Goal: Information Seeking & Learning: Learn about a topic

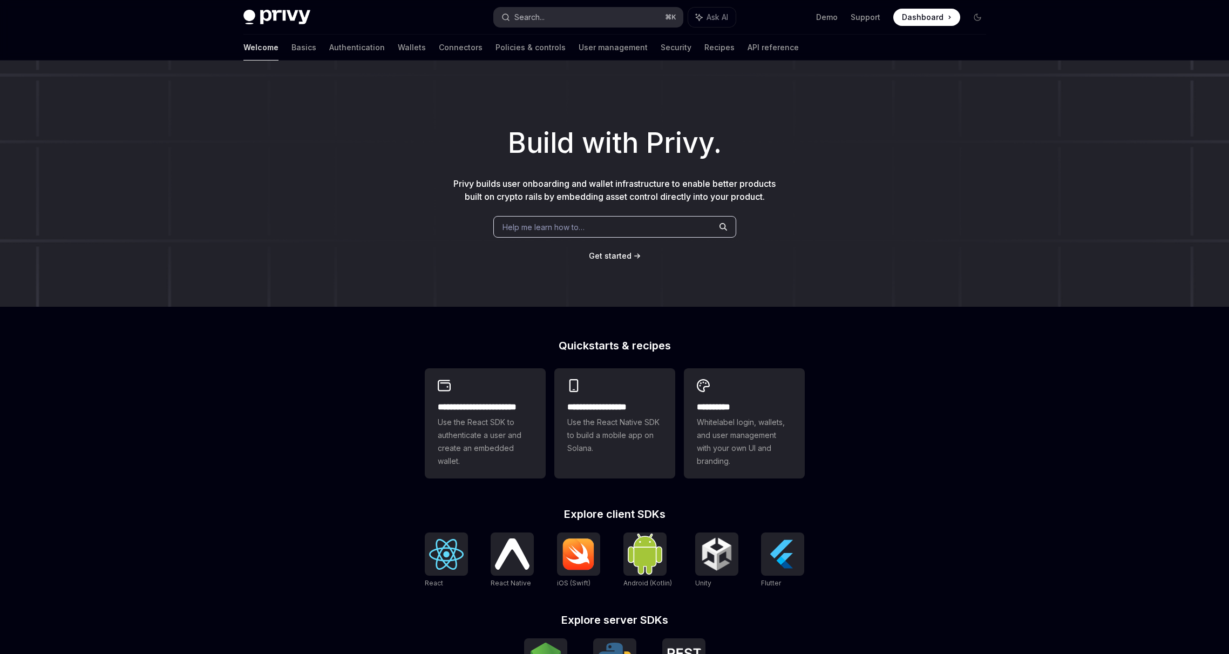
click at [541, 20] on div "Search..." at bounding box center [529, 17] width 30 height 13
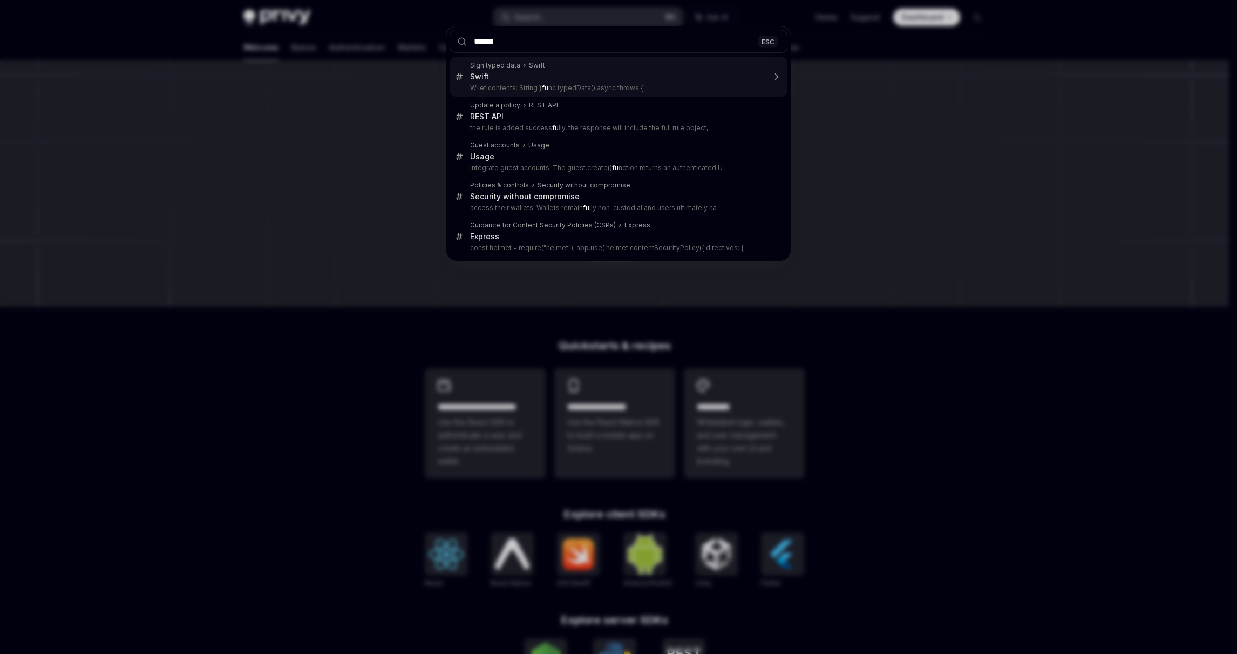
type input "*******"
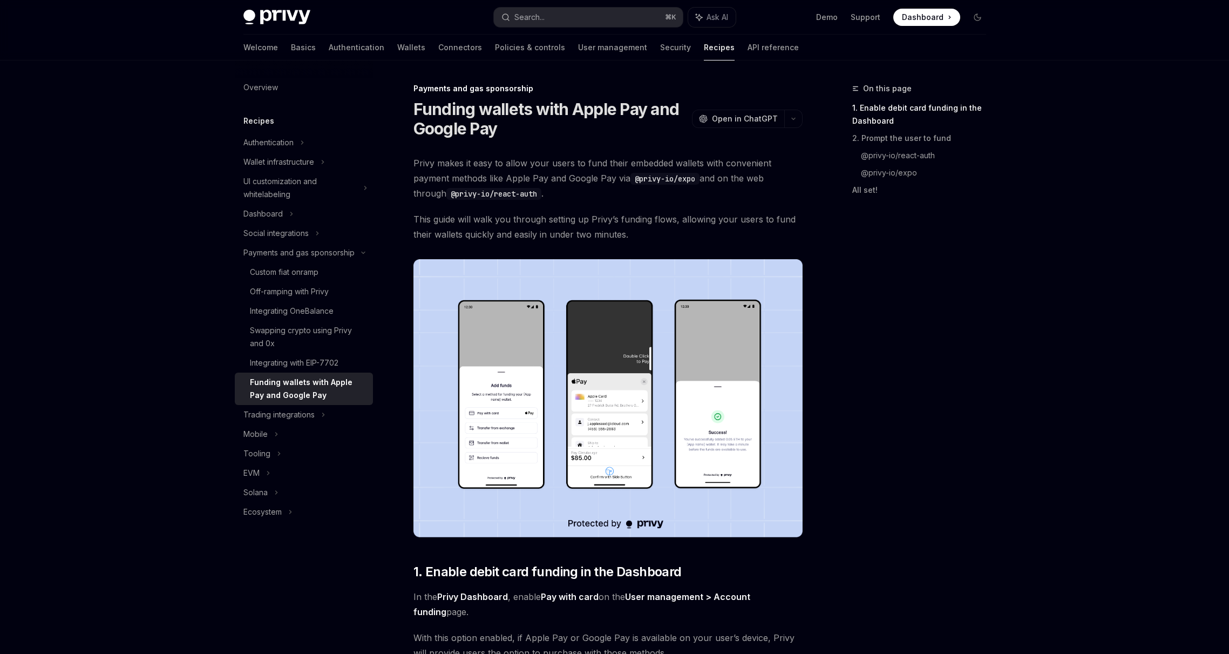
scroll to position [60, 0]
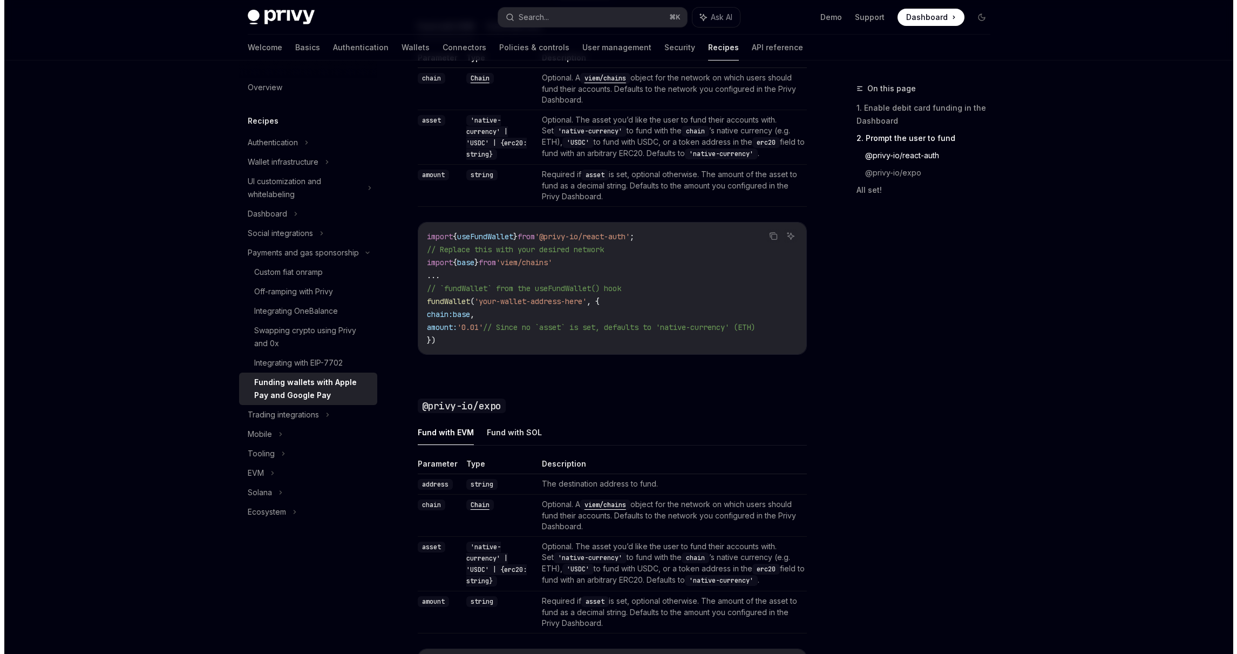
scroll to position [500, 0]
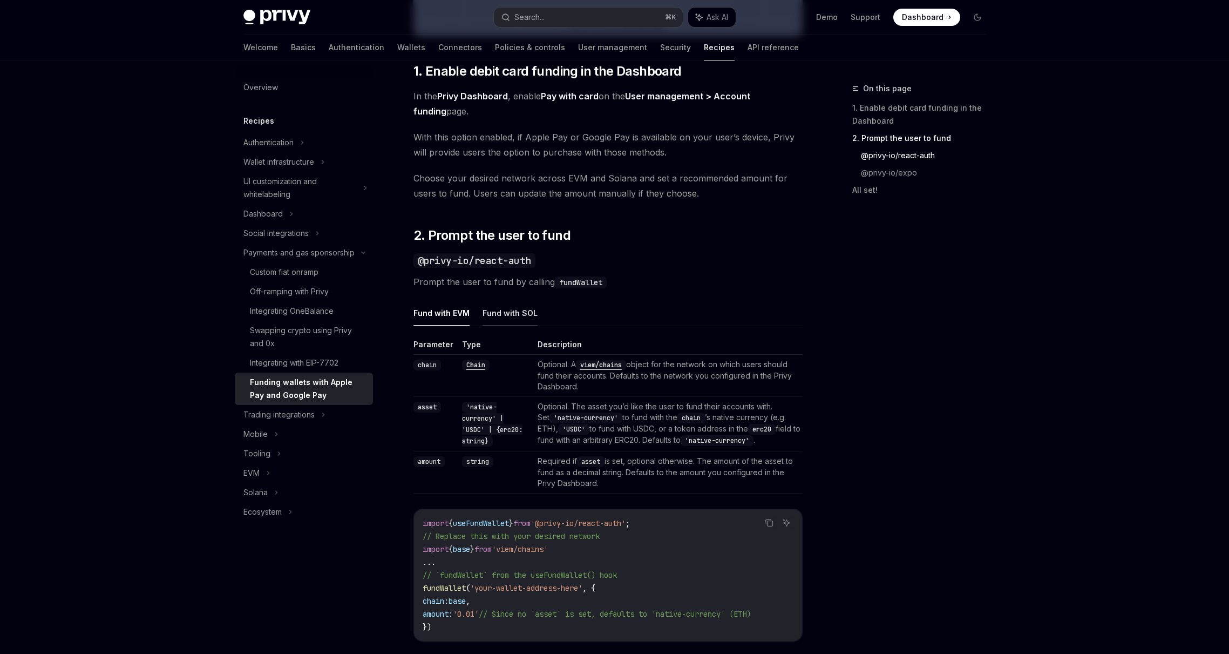
click at [515, 307] on button "Fund with SOL" at bounding box center [509, 312] width 55 height 25
type textarea "*"
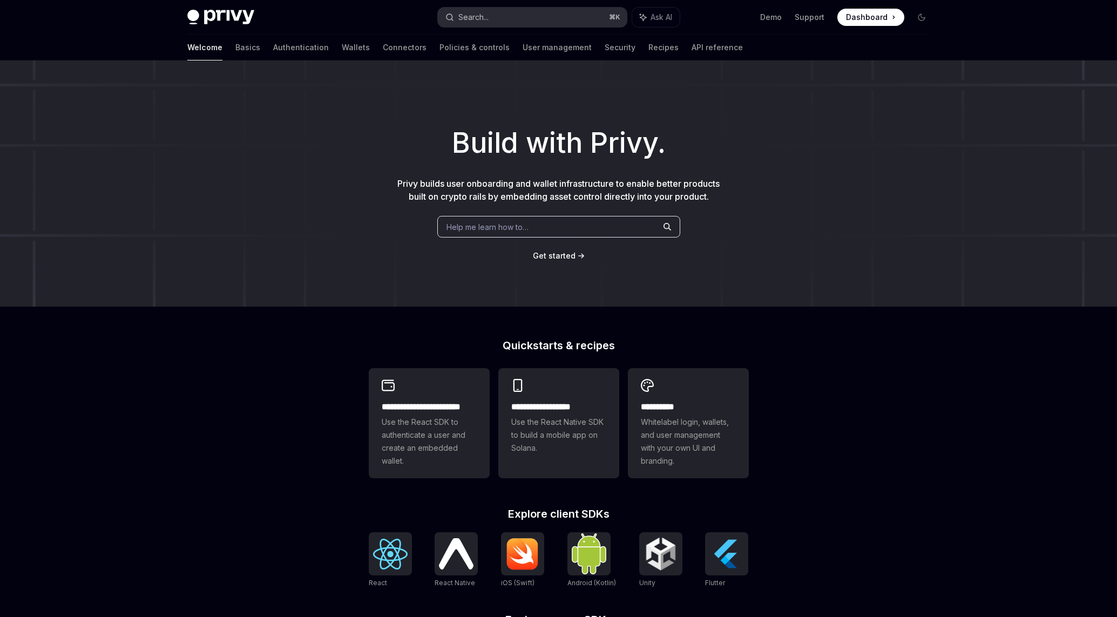
click at [495, 19] on button "Search... ⌘ K" at bounding box center [532, 17] width 189 height 19
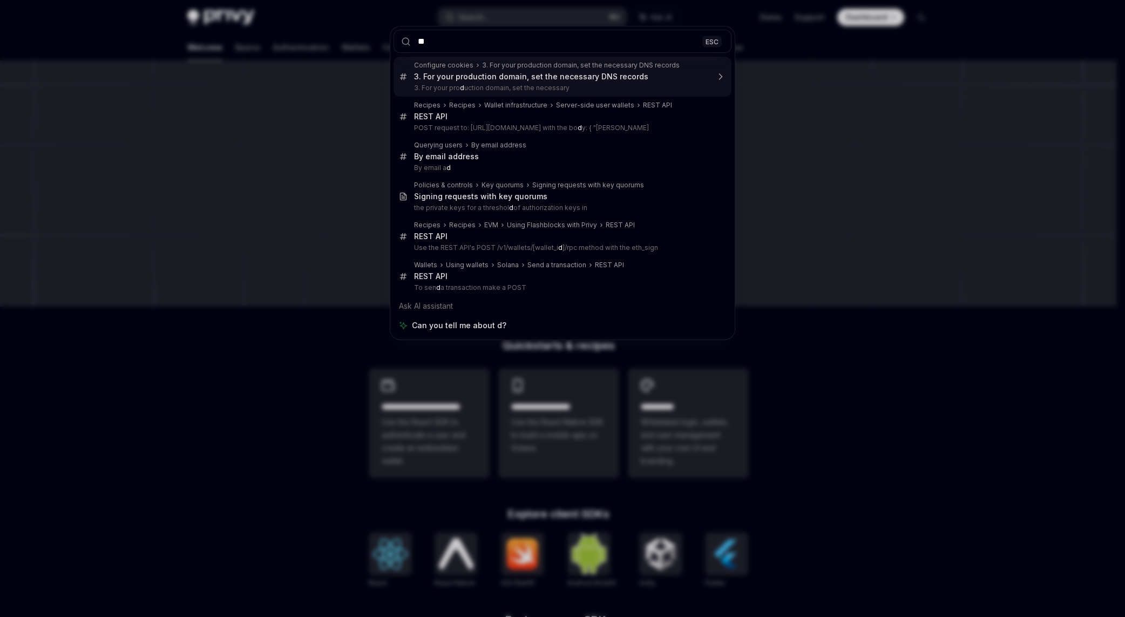
type input "*"
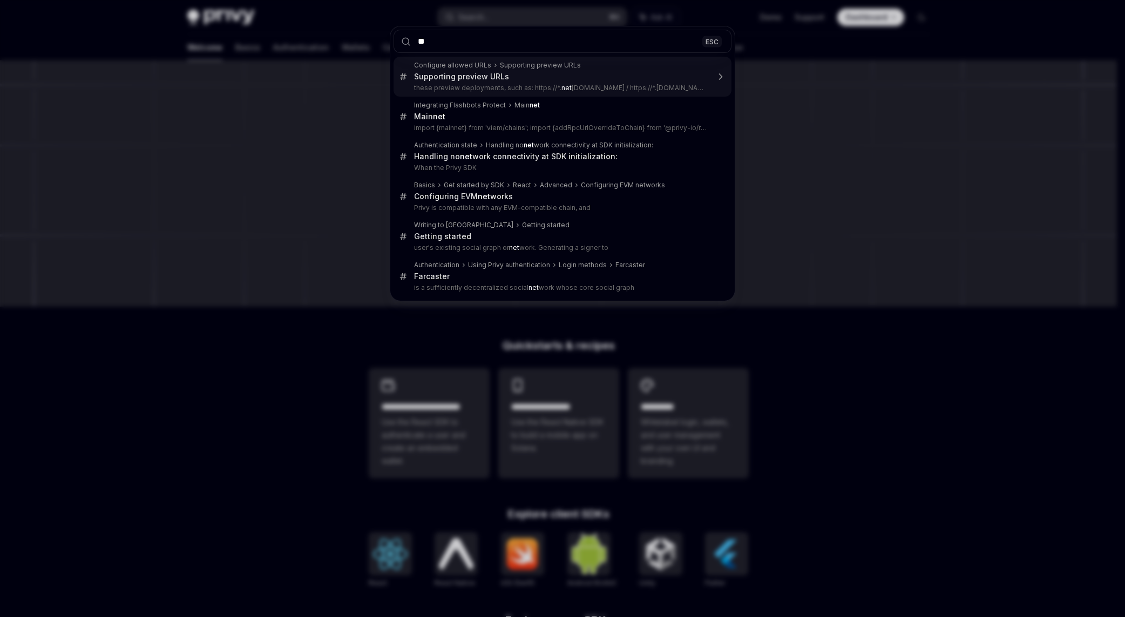
type input "*"
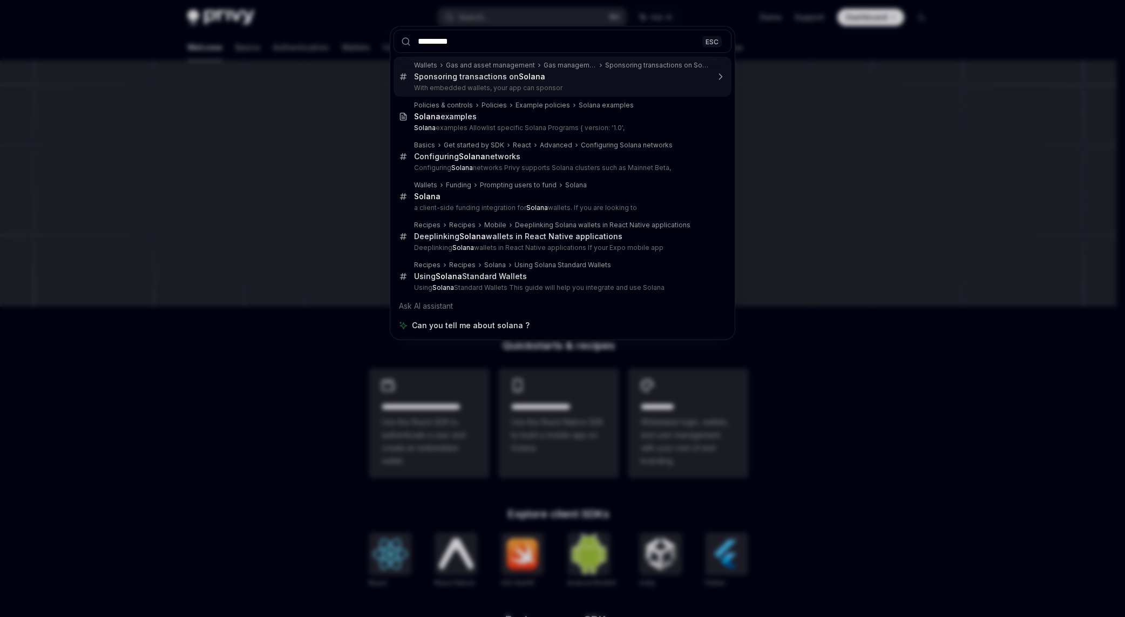
type input "**********"
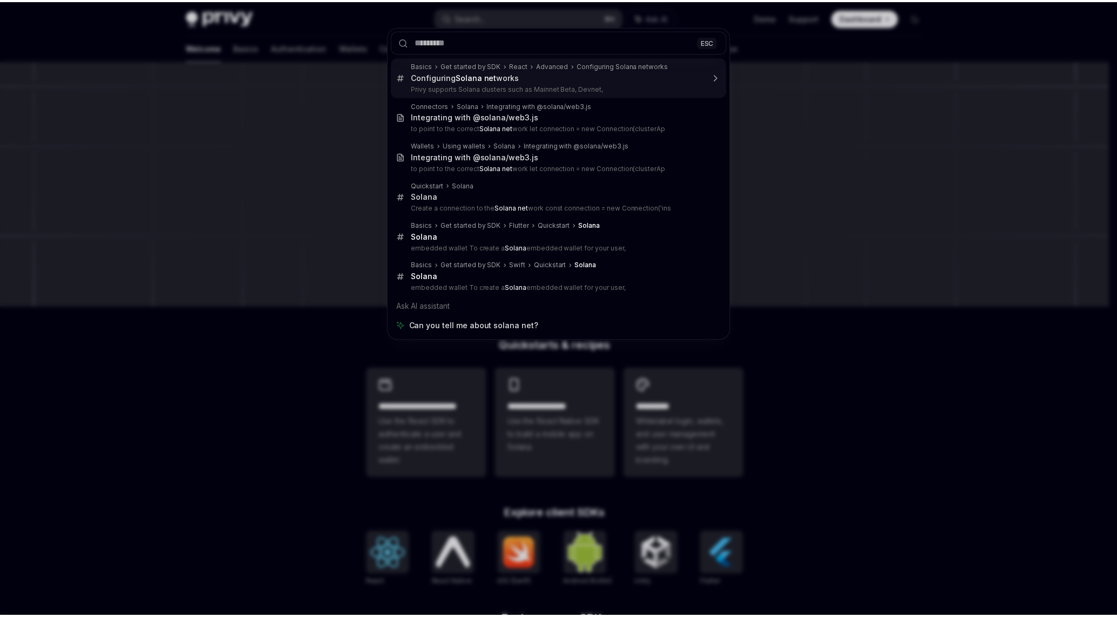
scroll to position [60, 0]
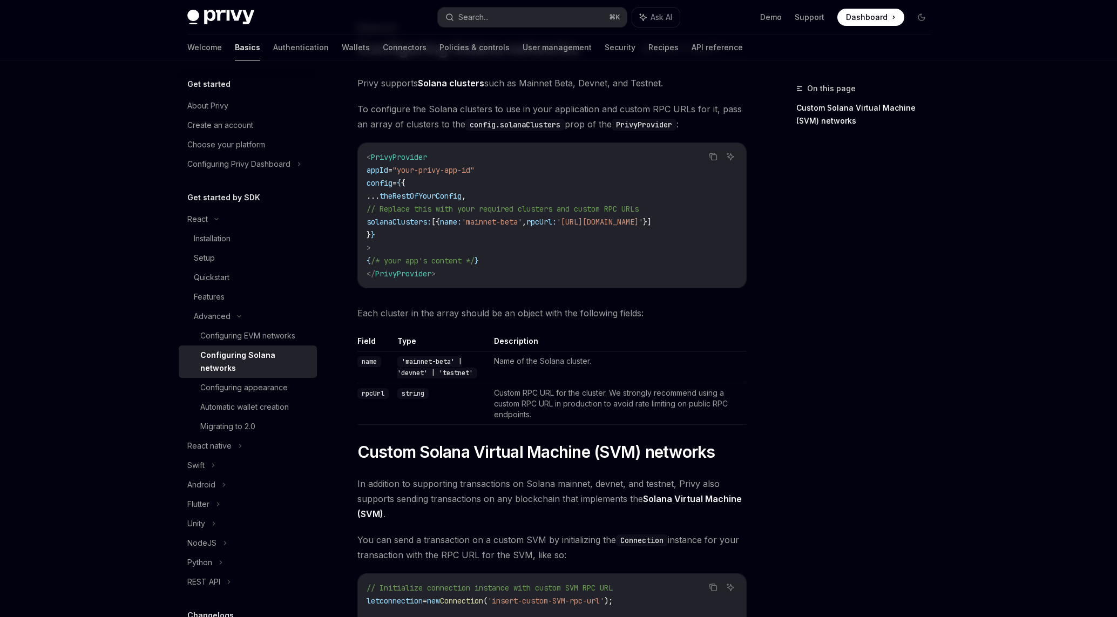
type textarea "*"
